Goal: Task Accomplishment & Management: Manage account settings

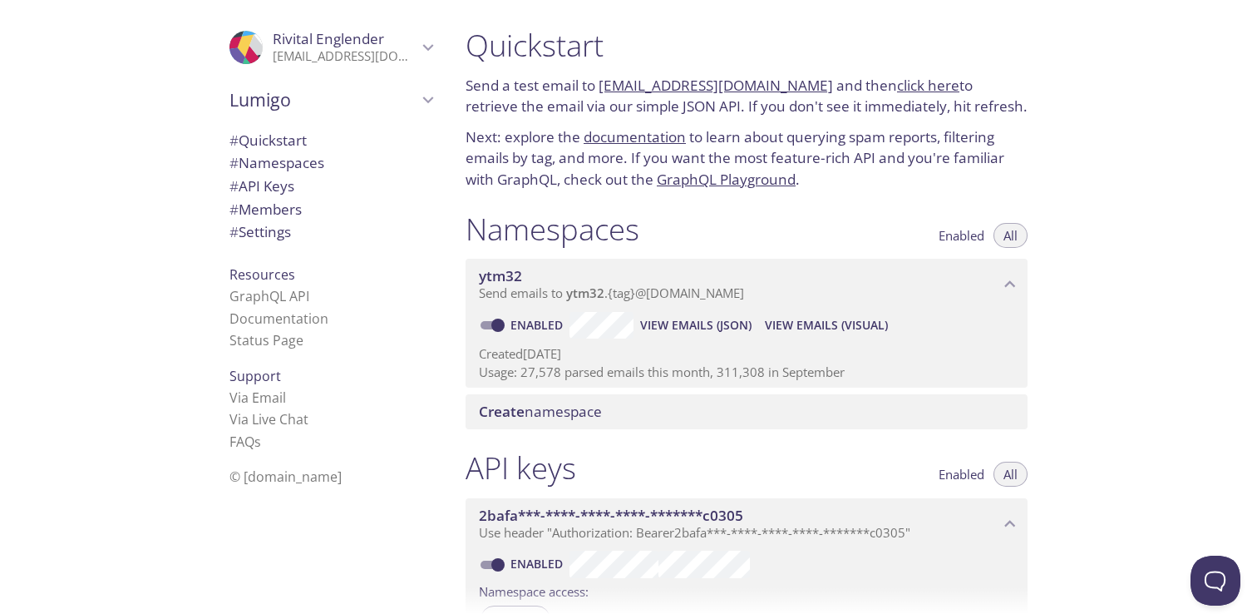
click at [291, 210] on span "# Members" at bounding box center [266, 209] width 72 height 19
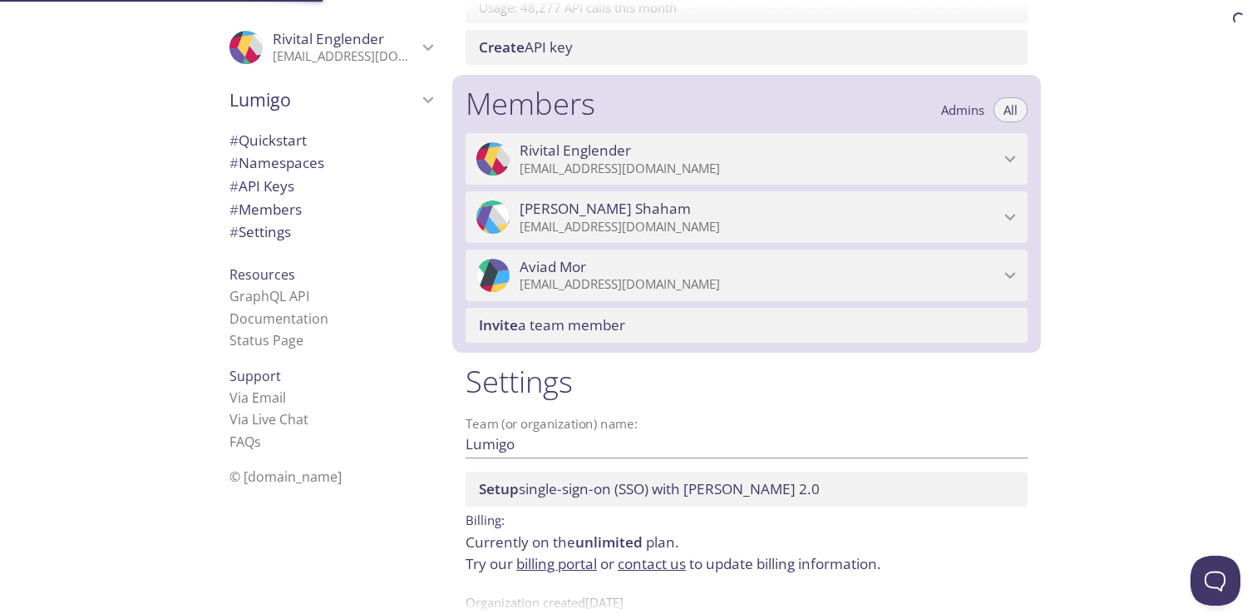
scroll to position [706, 0]
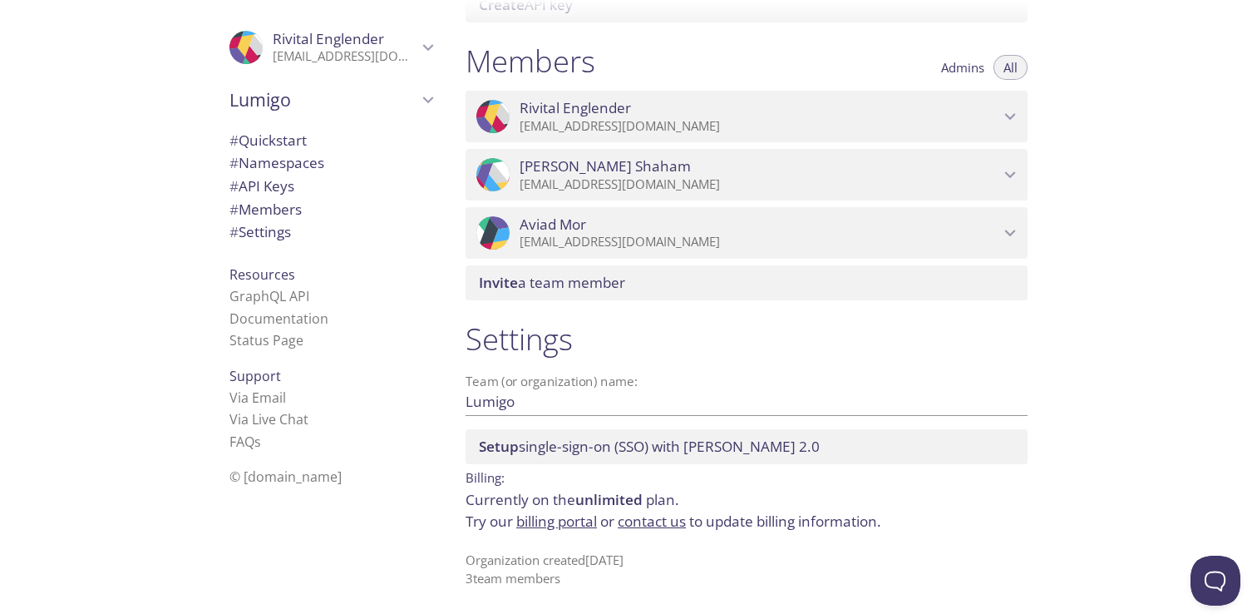
click at [1015, 234] on icon "Aviad Mor" at bounding box center [1011, 233] width 22 height 22
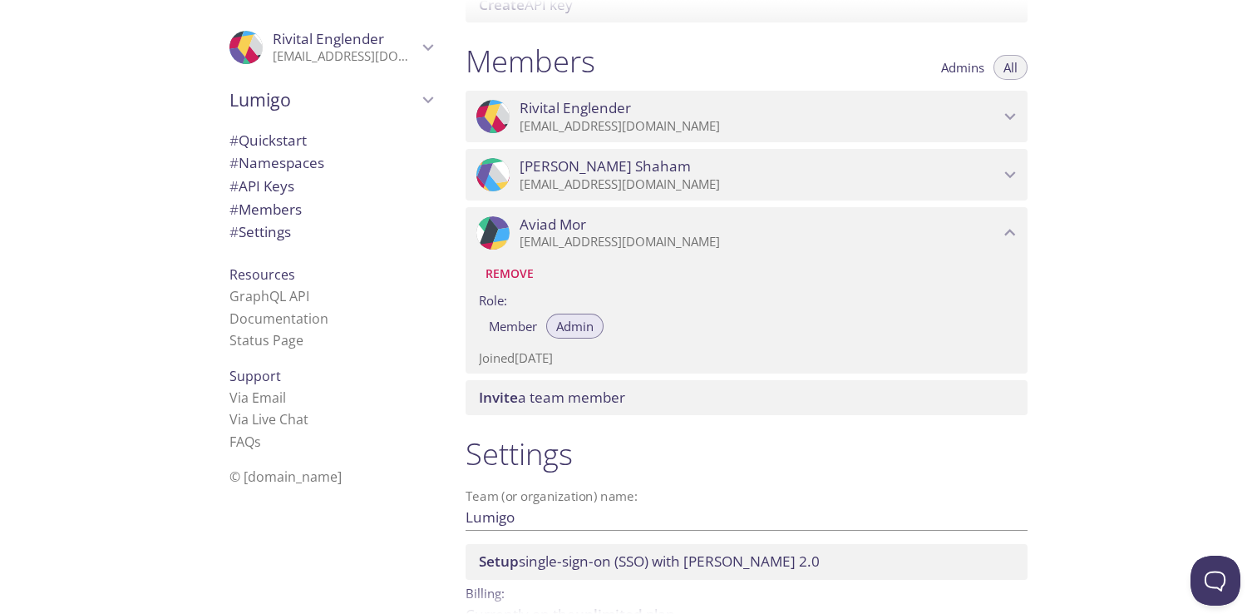
click at [569, 326] on span "Admin" at bounding box center [574, 326] width 37 height 0
click at [1153, 311] on div "Quickstart Send a test email to [EMAIL_ADDRESS][DOMAIN_NAME] and then click her…" at bounding box center [854, 307] width 805 height 614
click at [774, 163] on span "[PERSON_NAME]" at bounding box center [760, 166] width 480 height 18
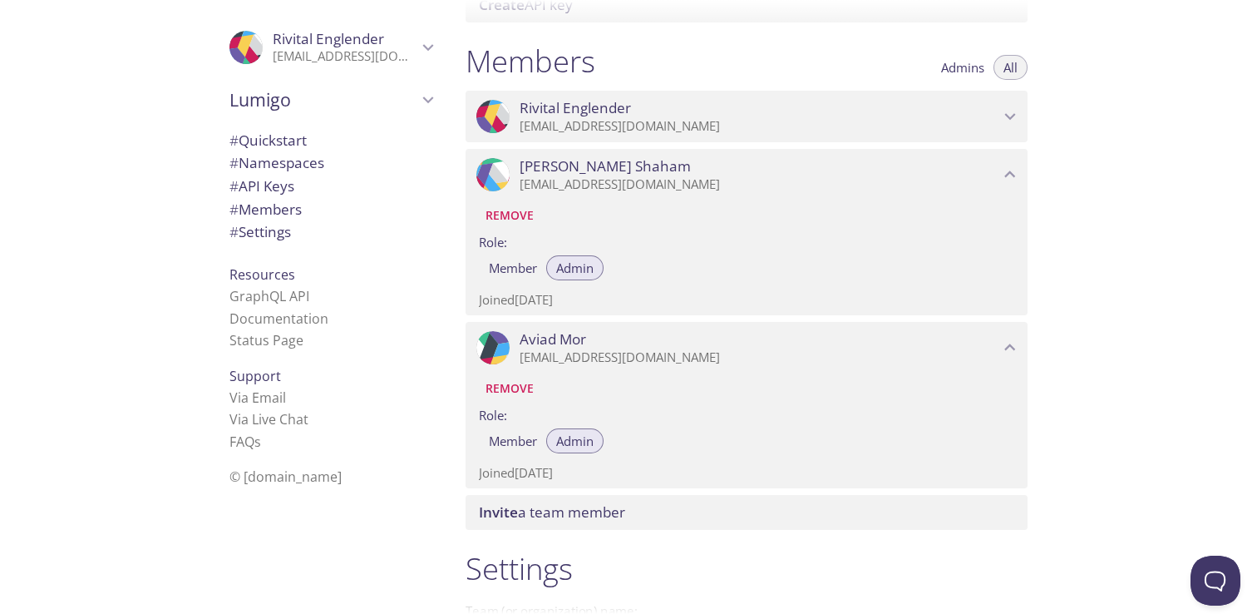
click at [785, 115] on span "Rivital Englender" at bounding box center [760, 108] width 480 height 18
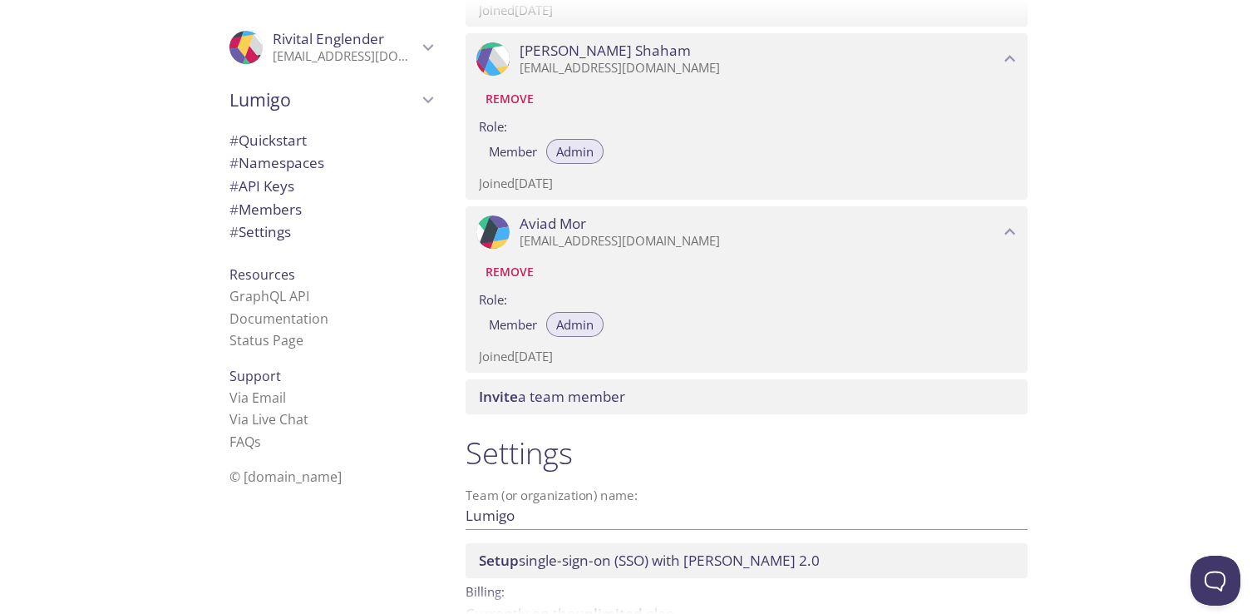
scroll to position [967, 0]
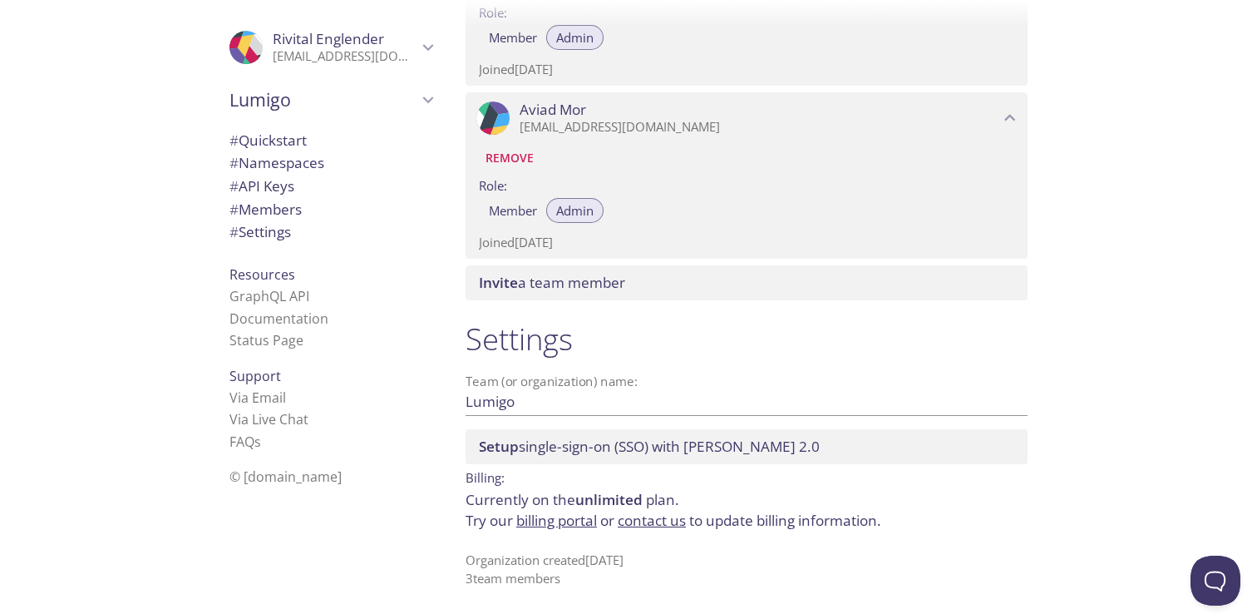
click at [565, 521] on link "billing portal" at bounding box center [556, 520] width 81 height 19
